Goal: Task Accomplishment & Management: Manage account settings

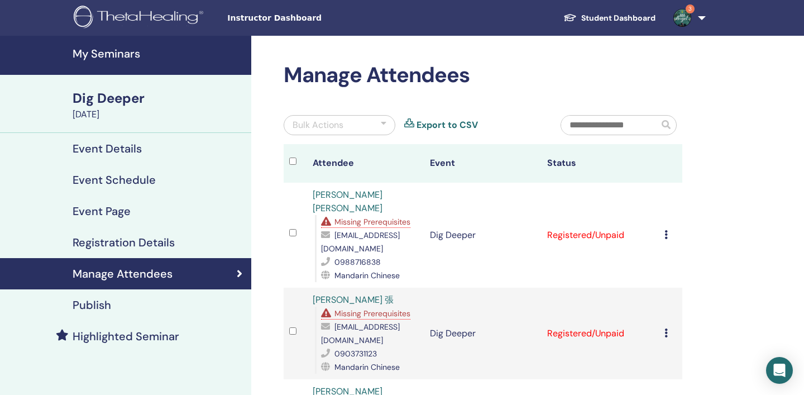
click at [117, 55] on h4 "My Seminars" at bounding box center [159, 53] width 172 height 13
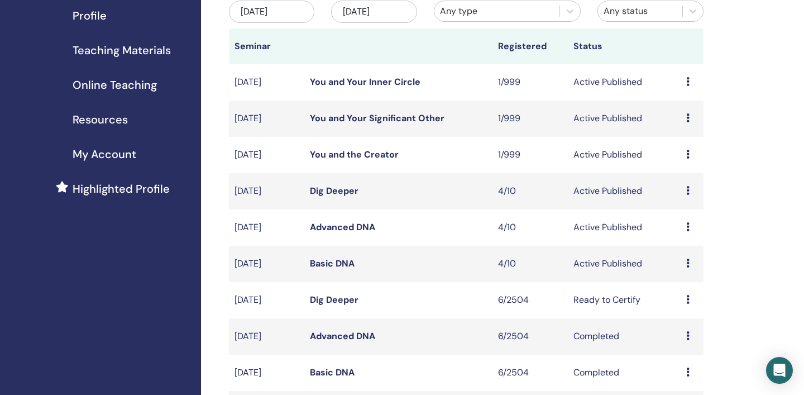
scroll to position [142, 0]
click at [691, 189] on div "Preview Edit Attendees Cancel" at bounding box center [692, 190] width 12 height 13
click at [688, 229] on link "Attendees" at bounding box center [687, 232] width 42 height 12
